Goal: Task Accomplishment & Management: Use online tool/utility

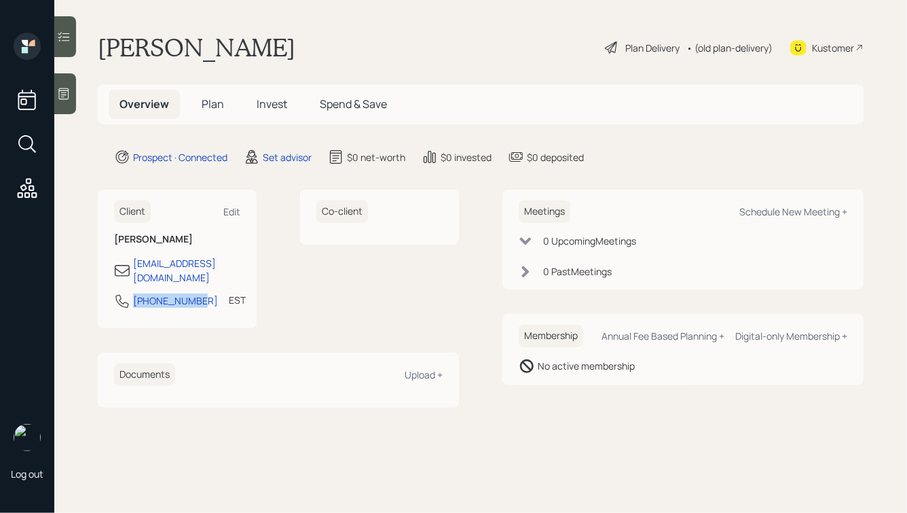
drag, startPoint x: 196, startPoint y: 291, endPoint x: 115, endPoint y: 290, distance: 80.1
click at [115, 293] on div "[PHONE_NUMBER] EST Currently 1:54 PM" at bounding box center [177, 305] width 126 height 24
copy div "[PHONE_NUMBER]"
click at [776, 209] on div "Schedule New Meeting +" at bounding box center [794, 211] width 108 height 13
select select "round-[PERSON_NAME]"
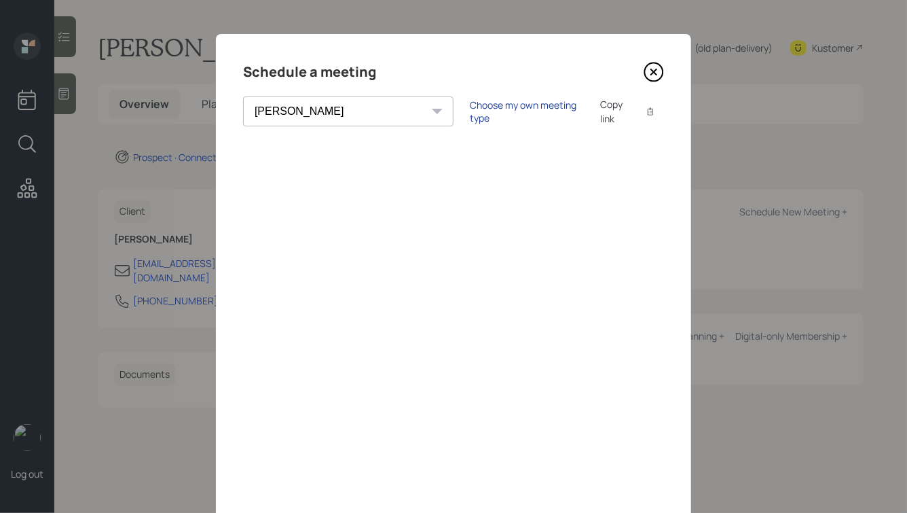
click at [470, 114] on div "Choose my own meeting type" at bounding box center [527, 111] width 114 height 26
